Goal: Information Seeking & Learning: Learn about a topic

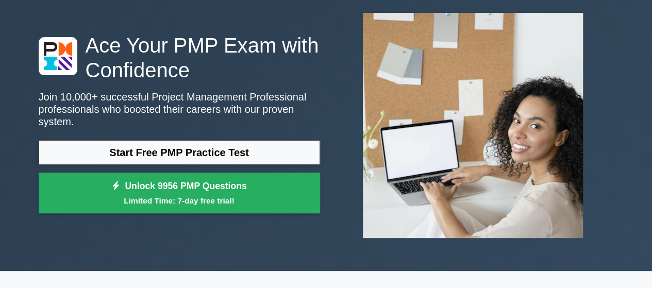
scroll to position [55, 0]
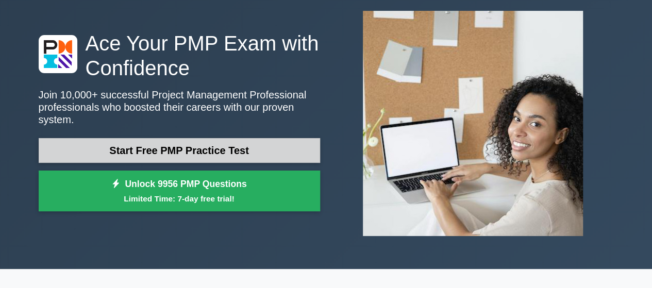
click at [226, 144] on link "Start Free PMP Practice Test" at bounding box center [179, 150] width 281 height 25
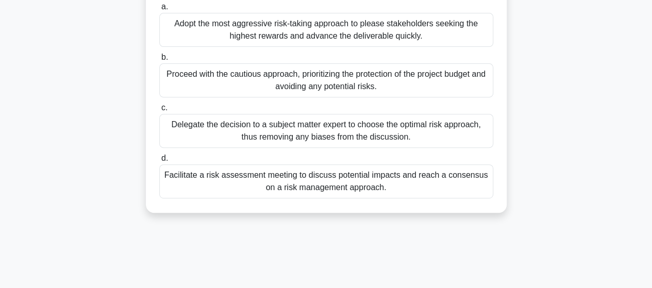
scroll to position [156, 0]
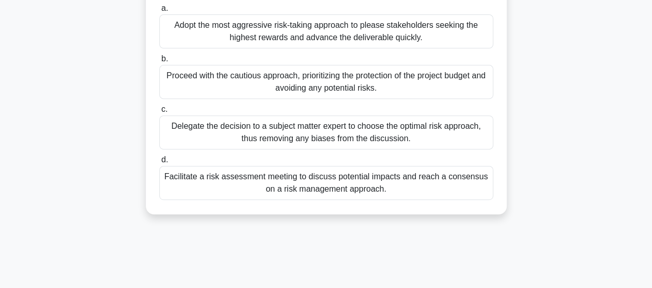
click at [291, 191] on div "Facilitate a risk assessment meeting to discuss potential impacts and reach a c…" at bounding box center [326, 183] width 334 height 34
click at [159, 163] on input "d. Facilitate a risk assessment meeting to discuss potential impacts and reach …" at bounding box center [159, 160] width 0 height 7
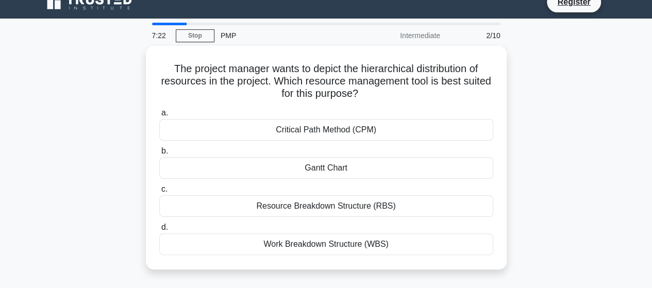
scroll to position [15, 0]
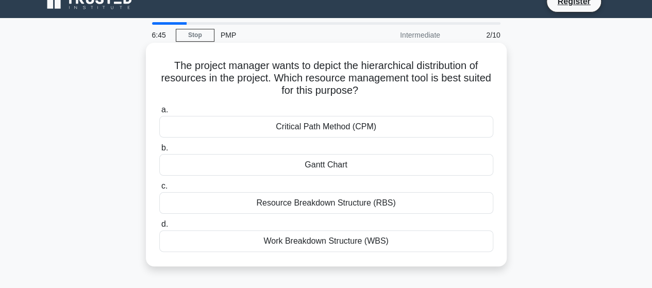
click at [305, 201] on div "Resource Breakdown Structure (RBS)" at bounding box center [326, 203] width 334 height 22
click at [159, 190] on input "c. Resource Breakdown Structure (RBS)" at bounding box center [159, 186] width 0 height 7
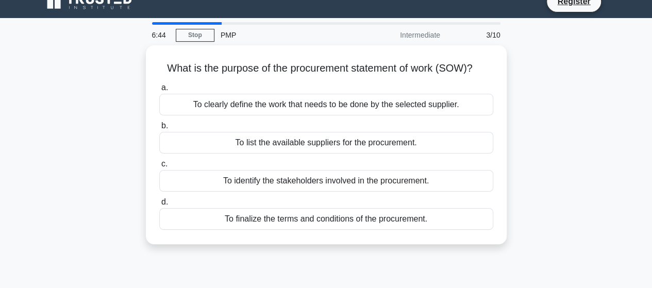
scroll to position [0, 0]
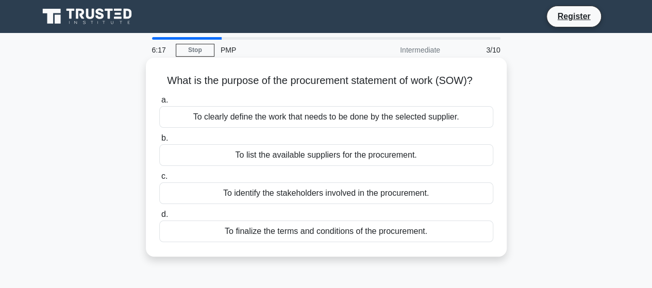
click at [327, 119] on div "To clearly define the work that needs to be done by the selected supplier." at bounding box center [326, 117] width 334 height 22
click at [159, 104] on input "a. To clearly define the work that needs to be done by the selected supplier." at bounding box center [159, 100] width 0 height 7
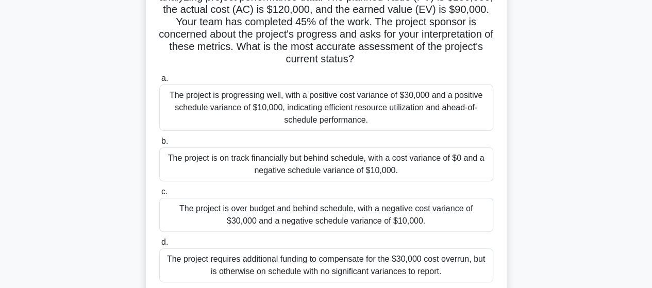
scroll to position [101, 0]
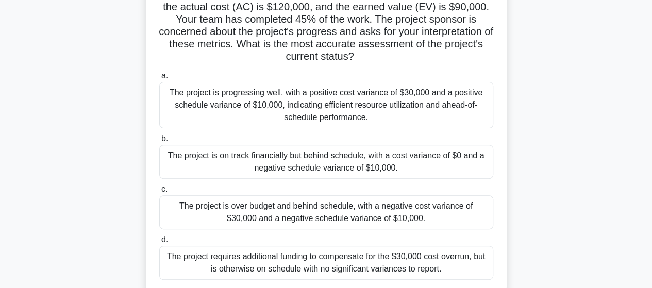
click at [327, 119] on div "The project is progressing well, with a positive cost variance of $30,000 and a…" at bounding box center [326, 105] width 334 height 46
click at [159, 79] on input "a. The project is progressing well, with a positive cost variance of $30,000 an…" at bounding box center [159, 76] width 0 height 7
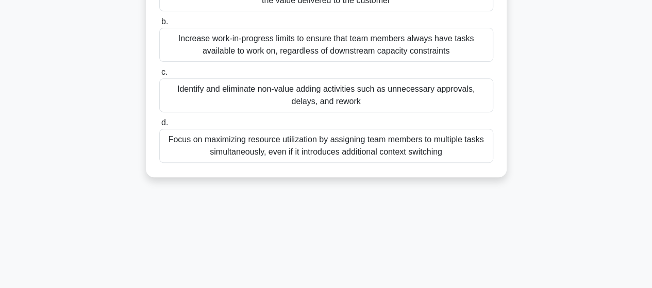
scroll to position [184, 0]
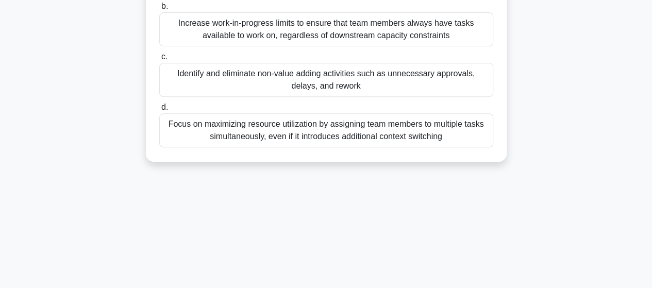
click at [327, 119] on div "Focus on maximizing resource utilization by assigning team members to multiple …" at bounding box center [326, 130] width 334 height 34
click at [159, 111] on input "d. Focus on maximizing resource utilization by assigning team members to multip…" at bounding box center [159, 107] width 0 height 7
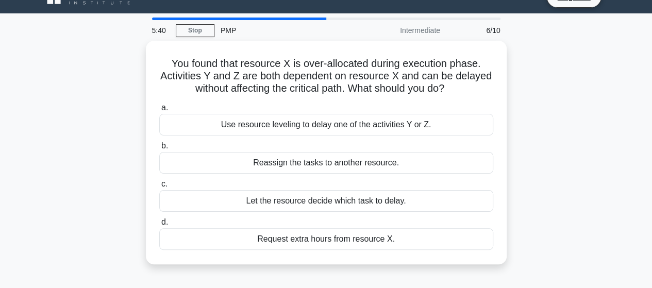
scroll to position [20, 0]
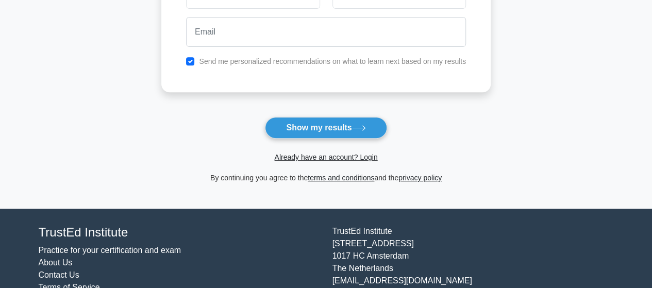
scroll to position [228, 0]
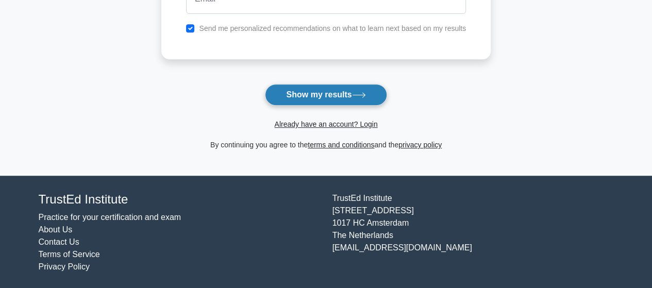
click at [308, 86] on button "Show my results" at bounding box center [326, 95] width 122 height 22
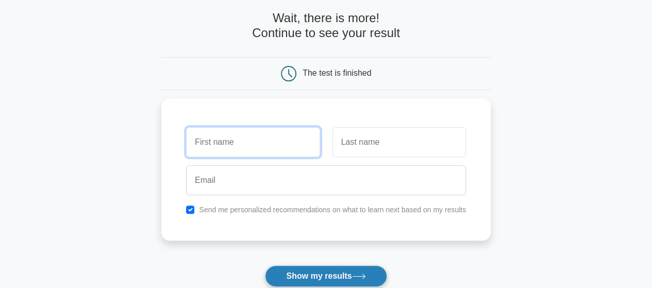
scroll to position [44, 0]
